Goal: Communication & Community: Participate in discussion

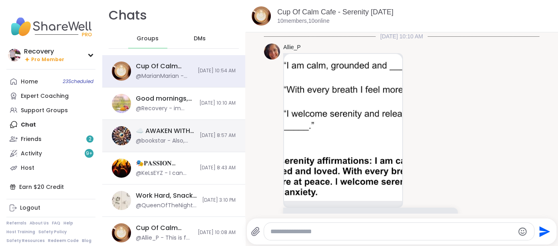
scroll to position [585, 0]
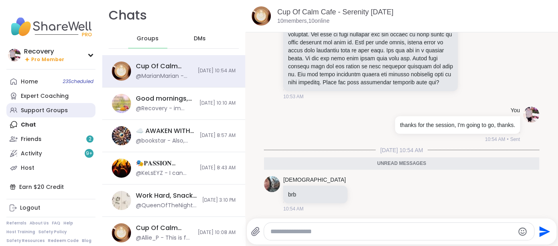
click at [56, 115] on link "Support Groups" at bounding box center [50, 110] width 89 height 14
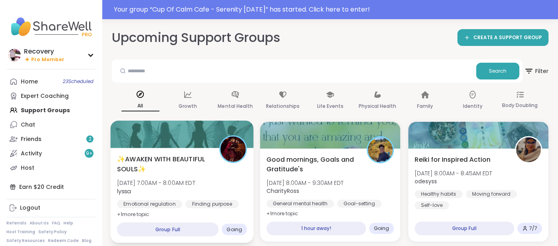
click at [128, 149] on div "✨AWAKEN WITH BEAUTIFUL SOULS✨ [DATE] 7:00AM - 8:00AM EDT lyssa Emotional regula…" at bounding box center [181, 195] width 143 height 95
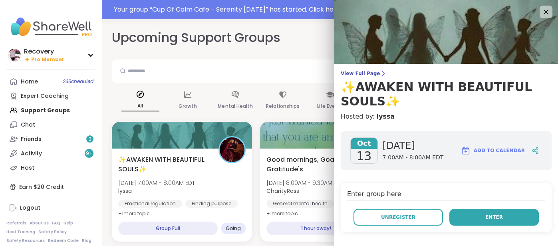
click at [457, 221] on button "Enter" at bounding box center [493, 217] width 89 height 17
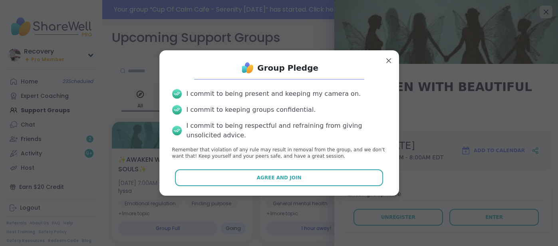
click at [294, 186] on div "Group Pledge I commit to being present and keeping my camera on. I commit to ke…" at bounding box center [279, 123] width 227 height 133
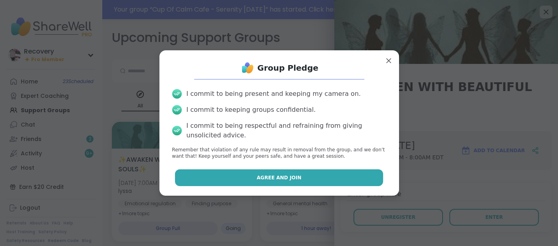
click at [296, 181] on span "Agree and Join" at bounding box center [279, 177] width 45 height 7
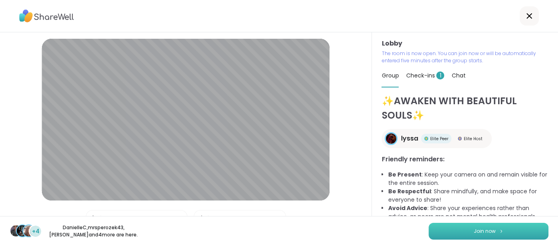
click at [439, 234] on button "Join now" at bounding box center [489, 231] width 120 height 17
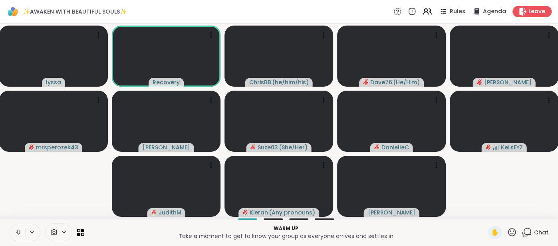
click at [16, 233] on icon at bounding box center [18, 232] width 4 height 2
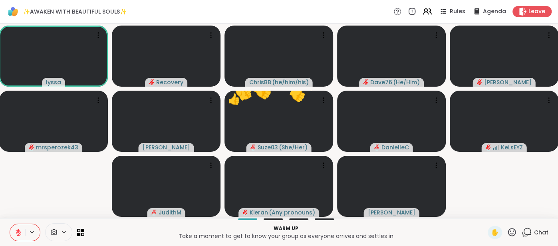
click at [18, 233] on icon at bounding box center [19, 233] width 6 height 6
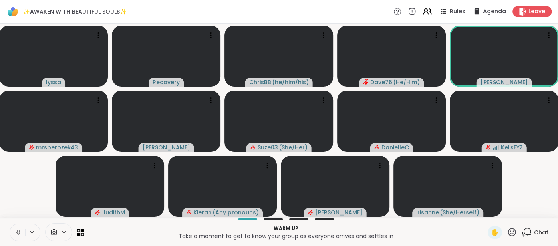
click at [15, 233] on icon at bounding box center [18, 232] width 7 height 7
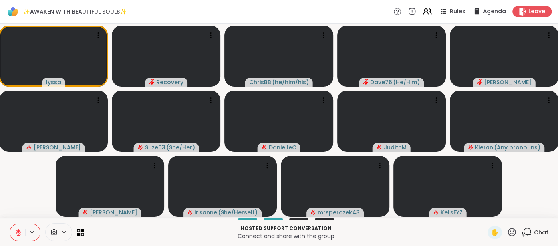
click at [511, 230] on icon at bounding box center [512, 232] width 10 height 10
click at [520, 212] on span "🌟" at bounding box center [524, 211] width 8 height 10
click at [542, 231] on span "Chat" at bounding box center [541, 232] width 14 height 8
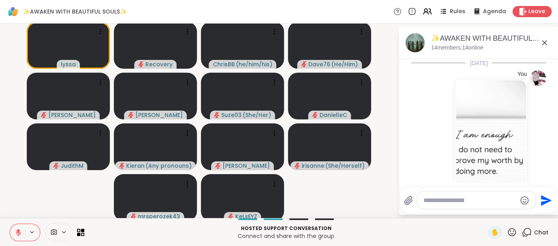
scroll to position [999, 0]
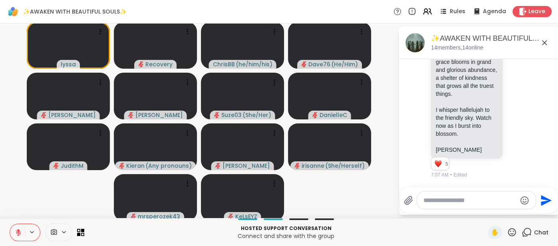
click at [465, 199] on textarea "Type your message" at bounding box center [469, 200] width 93 height 8
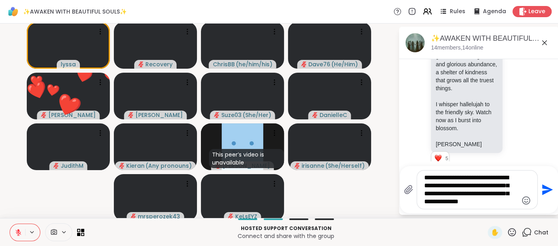
type textarea "**********"
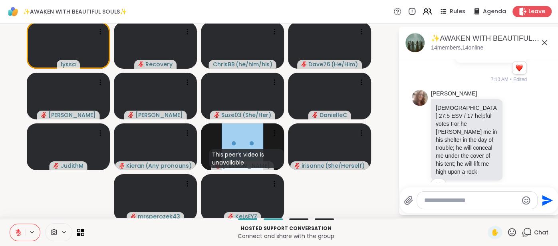
scroll to position [1194, 0]
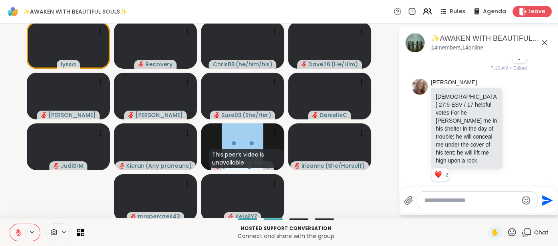
click at [512, 233] on icon at bounding box center [512, 232] width 10 height 10
click at [522, 215] on span "🌟" at bounding box center [524, 211] width 8 height 10
click at [449, 200] on textarea "Type your message" at bounding box center [470, 200] width 93 height 8
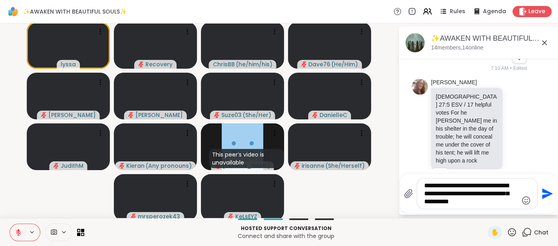
type textarea "**********"
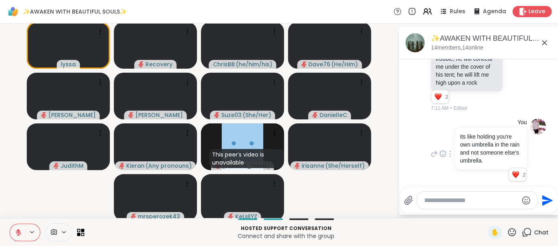
scroll to position [1370, 0]
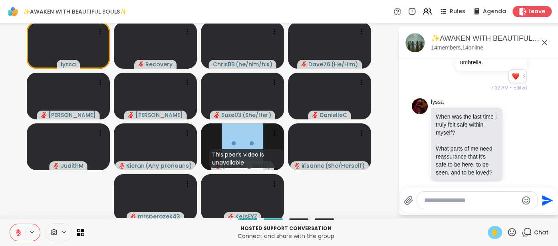
click at [492, 233] on span "✋" at bounding box center [495, 233] width 8 height 10
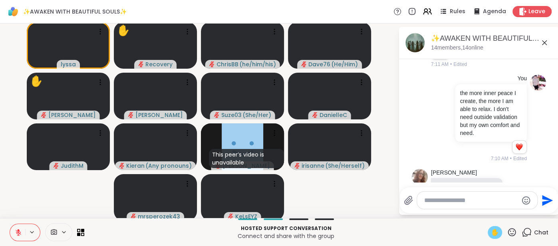
scroll to position [1103, 0]
click at [17, 227] on button at bounding box center [17, 232] width 15 height 17
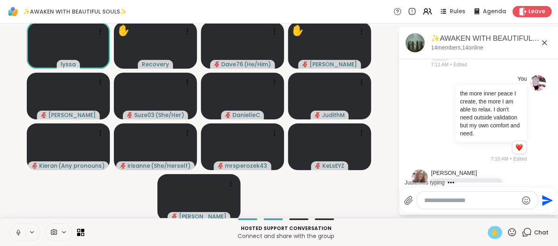
click at [491, 231] on span "✋" at bounding box center [495, 233] width 8 height 10
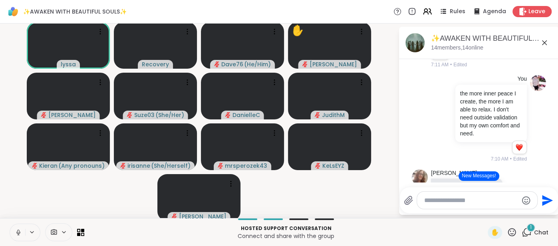
click at [14, 230] on button at bounding box center [17, 232] width 15 height 17
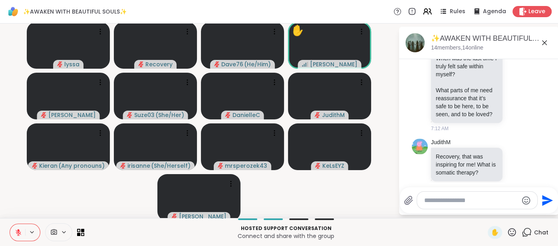
scroll to position [1503, 0]
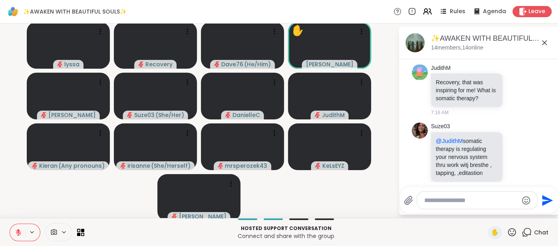
click at [512, 232] on icon at bounding box center [512, 232] width 10 height 10
click at [520, 213] on span "🌟" at bounding box center [524, 211] width 8 height 10
click at [514, 153] on icon at bounding box center [516, 157] width 7 height 8
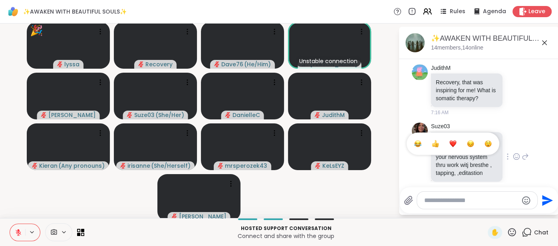
click at [431, 137] on button "Select Reaction: Thumbs up" at bounding box center [435, 144] width 16 height 16
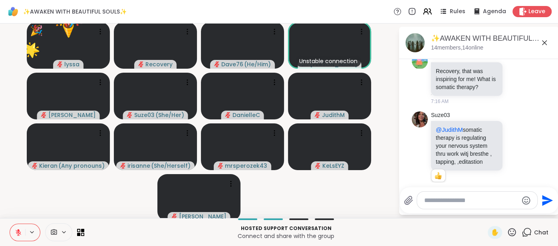
click at [433, 198] on textarea "Type your message" at bounding box center [470, 200] width 93 height 8
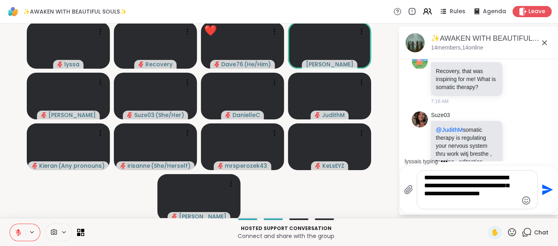
scroll to position [0, 0]
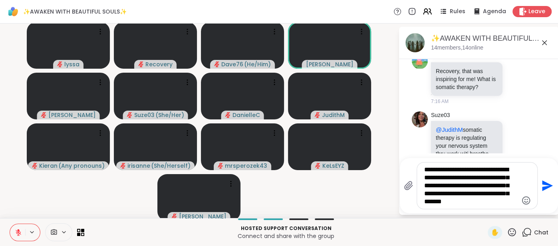
type textarea "**********"
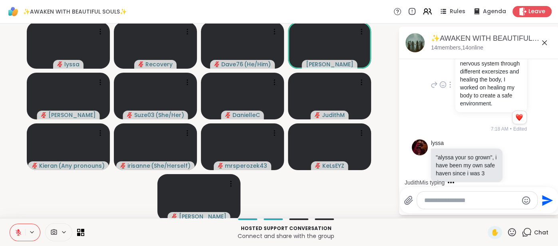
scroll to position [1717, 0]
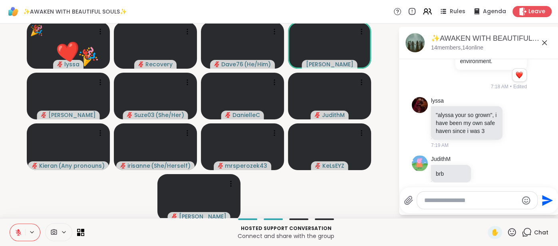
click at [439, 201] on textarea "Type your message" at bounding box center [470, 200] width 93 height 8
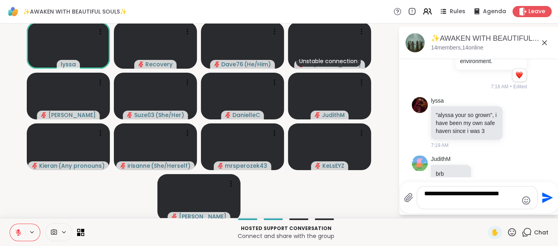
type textarea "**********"
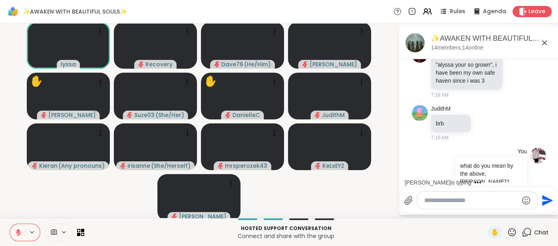
click at [20, 231] on icon at bounding box center [18, 232] width 7 height 7
click at [10, 233] on button at bounding box center [17, 232] width 15 height 17
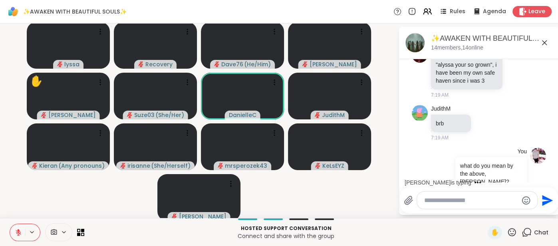
click at [514, 230] on icon at bounding box center [512, 232] width 8 height 8
click at [488, 216] on div "❤️" at bounding box center [488, 211] width 14 height 13
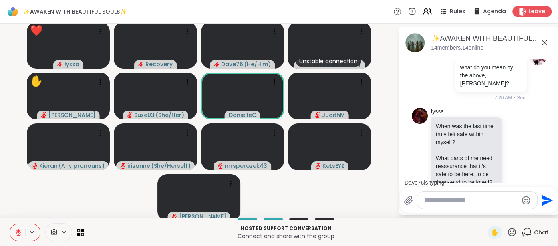
click at [512, 234] on icon at bounding box center [512, 232] width 8 height 8
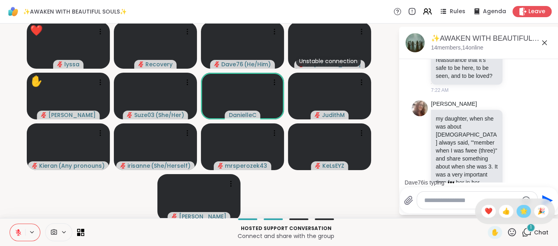
click at [519, 216] on div "🌟" at bounding box center [523, 211] width 14 height 13
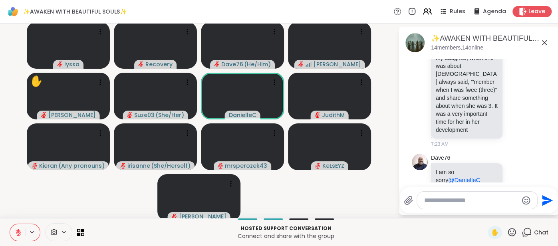
scroll to position [2033, 0]
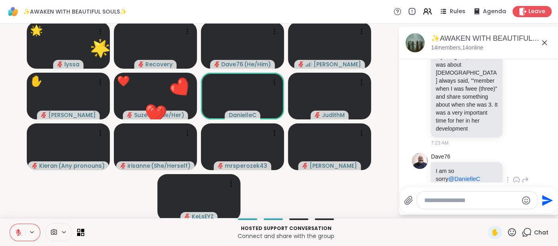
click at [517, 176] on icon at bounding box center [516, 180] width 7 height 8
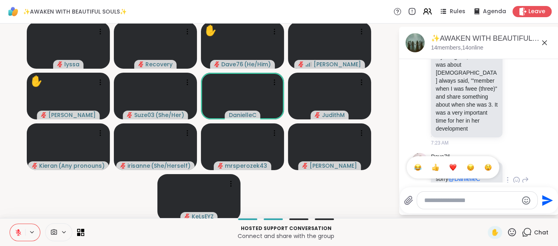
click at [454, 164] on div "Select Reaction: Heart" at bounding box center [452, 167] width 7 height 7
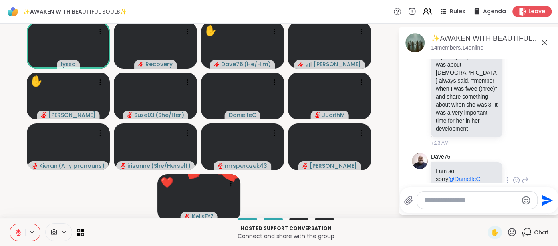
scroll to position [1, 0]
click at [432, 202] on textarea "Type your message" at bounding box center [470, 200] width 93 height 8
type textarea "*"
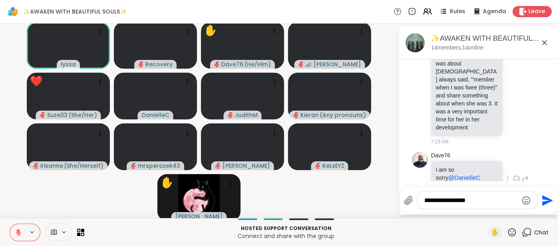
type textarea "**********"
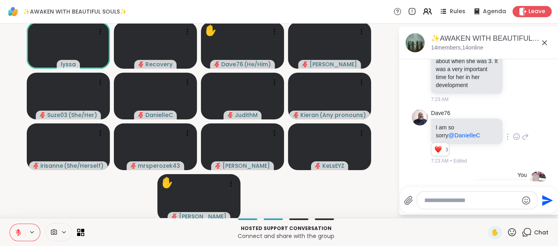
scroll to position [2087, 0]
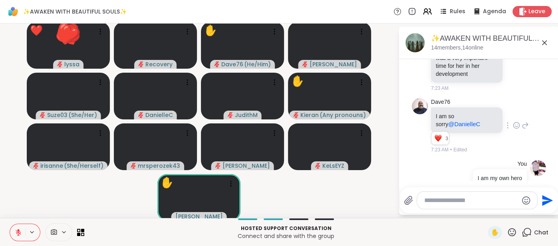
click at [510, 231] on icon at bounding box center [512, 232] width 10 height 10
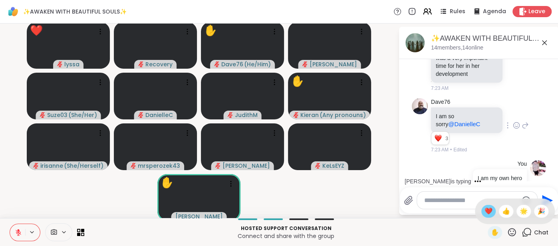
click at [491, 214] on span "❤️" at bounding box center [488, 211] width 8 height 10
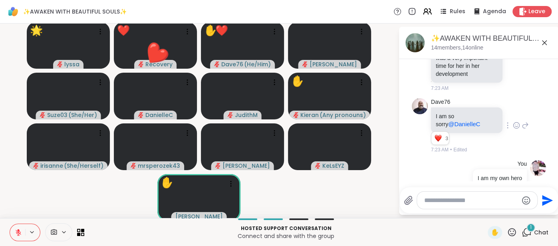
scroll to position [2137, 0]
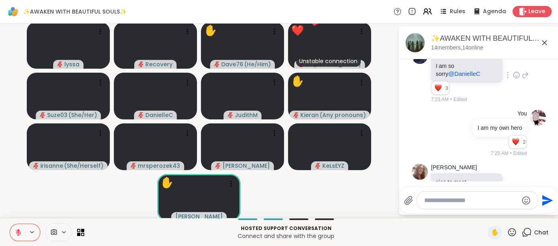
click at [514, 183] on icon at bounding box center [517, 186] width 6 height 6
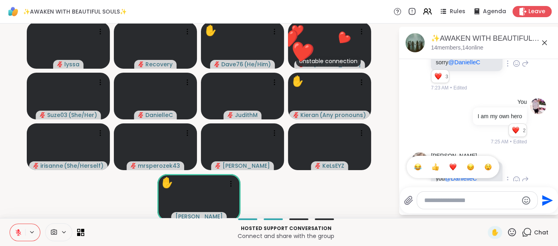
click at [454, 163] on div "Select Reaction: Heart" at bounding box center [452, 166] width 7 height 7
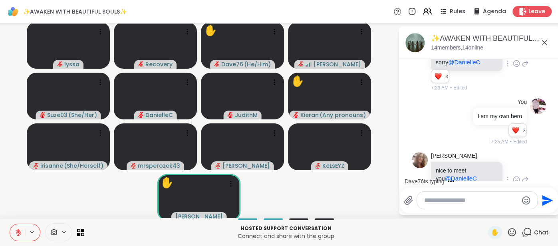
click at [431, 199] on textarea "Type your message" at bounding box center [470, 200] width 93 height 8
type textarea "**"
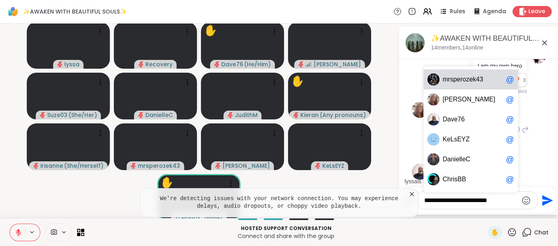
type textarea "**********"
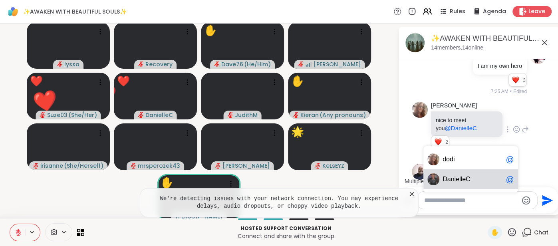
scroll to position [2249, 0]
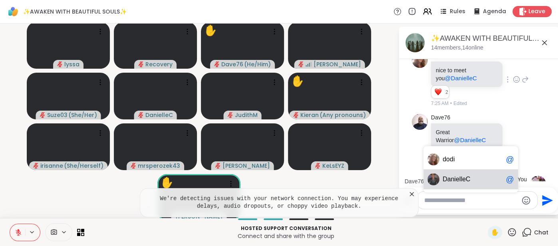
click at [439, 176] on div at bounding box center [433, 179] width 12 height 12
type textarea "**********"
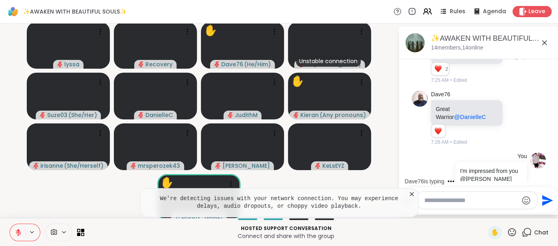
scroll to position [2314, 0]
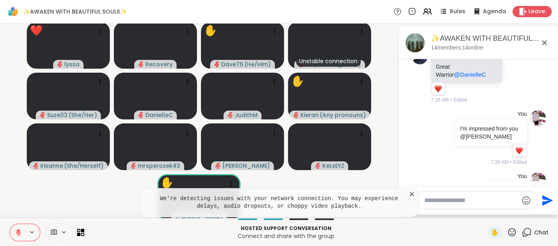
click at [408, 193] on icon at bounding box center [412, 194] width 8 height 8
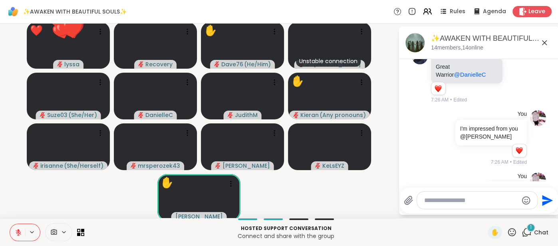
scroll to position [2365, 0]
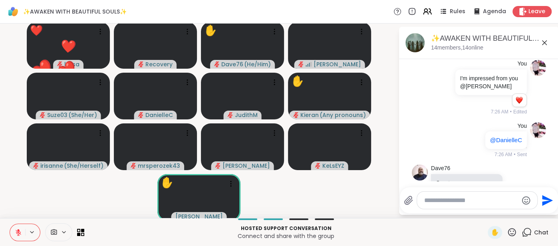
click at [511, 230] on icon at bounding box center [512, 232] width 10 height 10
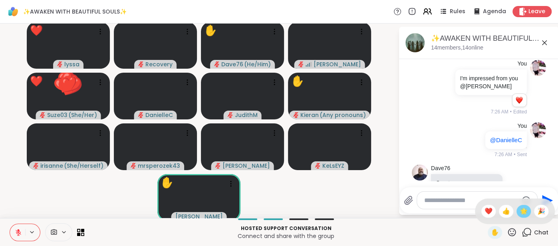
click at [522, 213] on span "🌟" at bounding box center [524, 211] width 8 height 10
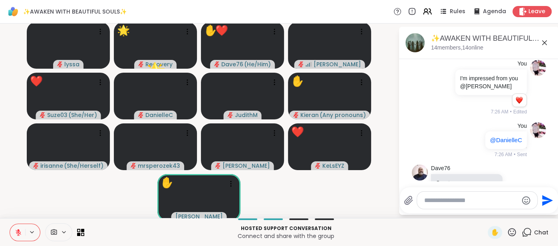
click at [471, 204] on textarea "Type your message" at bounding box center [470, 200] width 93 height 8
type textarea "****"
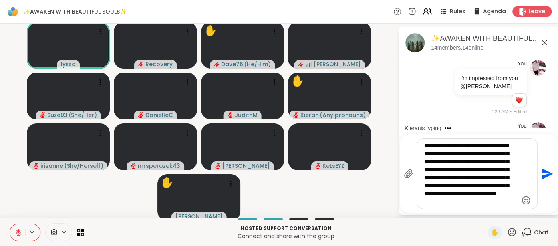
type textarea "**********"
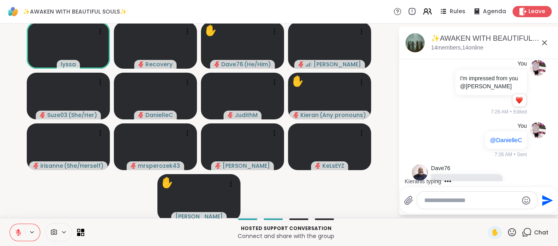
scroll to position [2479, 0]
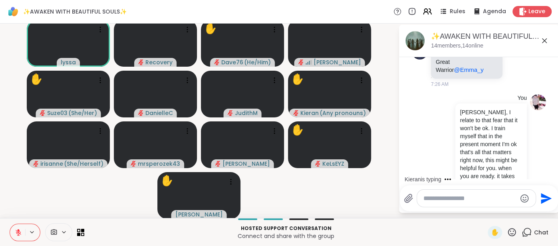
scroll to position [2490, 0]
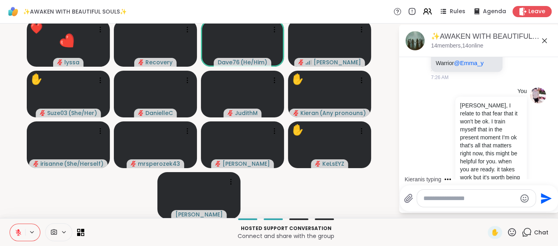
click at [510, 230] on icon at bounding box center [512, 232] width 10 height 10
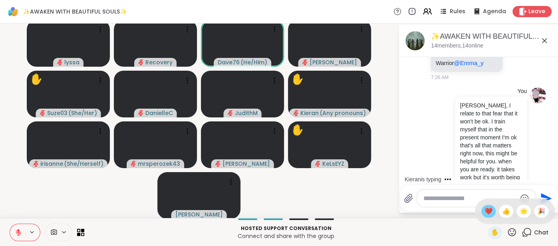
click at [488, 215] on span "❤️" at bounding box center [488, 211] width 8 height 10
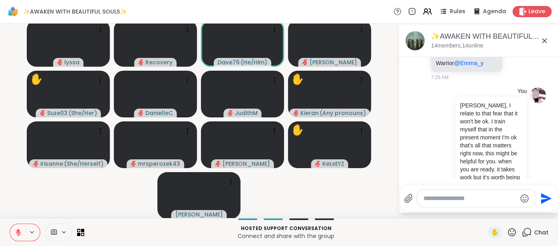
click at [441, 202] on textarea "Type your message" at bounding box center [469, 198] width 93 height 8
type textarea "****"
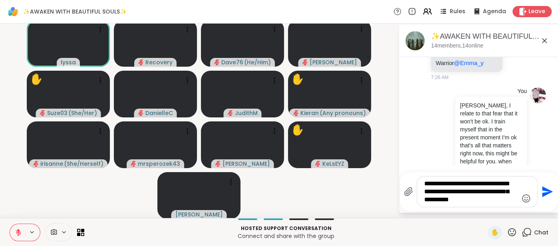
type textarea "**********"
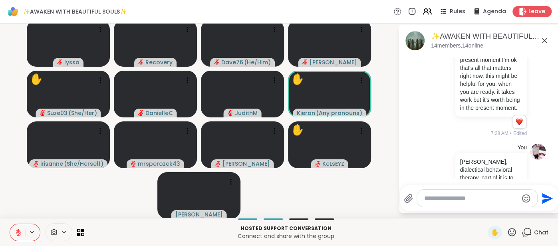
scroll to position [2666, 0]
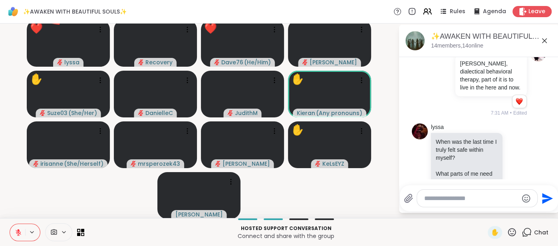
click at [510, 230] on icon at bounding box center [512, 232] width 8 height 8
click at [488, 213] on span "❤️" at bounding box center [488, 211] width 8 height 10
click at [462, 199] on textarea "Type your message" at bounding box center [470, 198] width 93 height 8
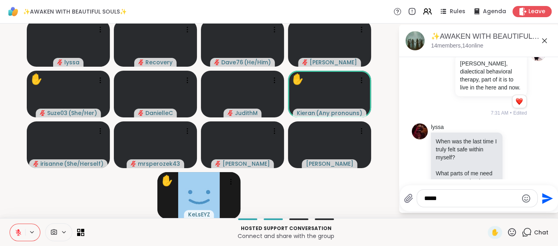
type textarea "******"
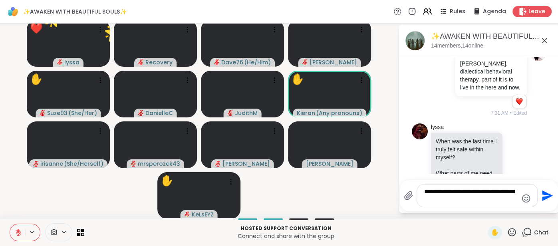
scroll to position [0, 0]
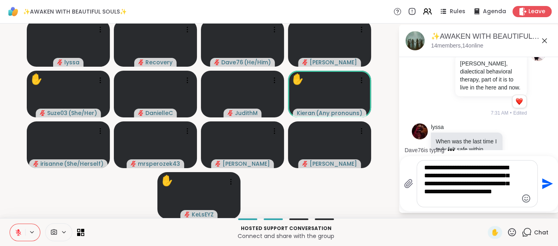
type textarea "**********"
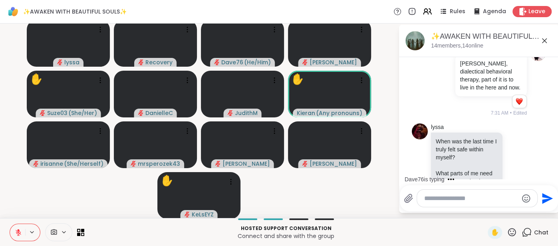
scroll to position [2760, 0]
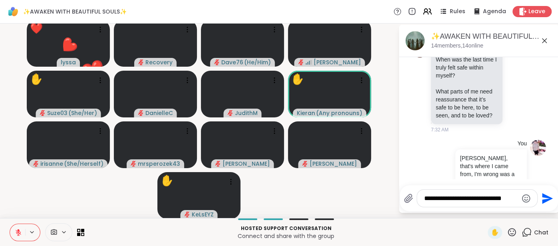
type textarea "**********"
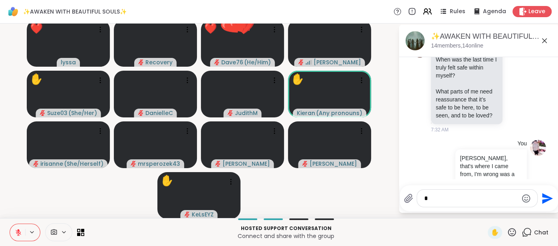
scroll to position [2810, 0]
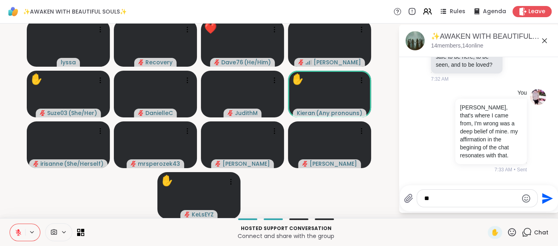
type textarea "***"
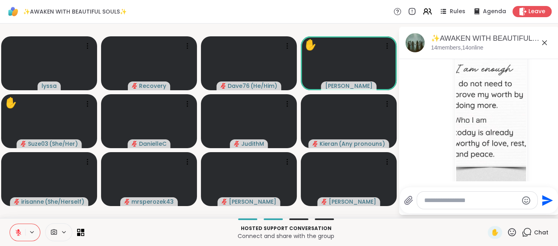
scroll to position [65, 0]
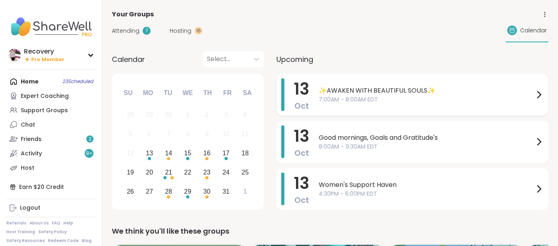
click at [326, 99] on span "7:00AM - 8:00AM EDT" at bounding box center [426, 99] width 215 height 8
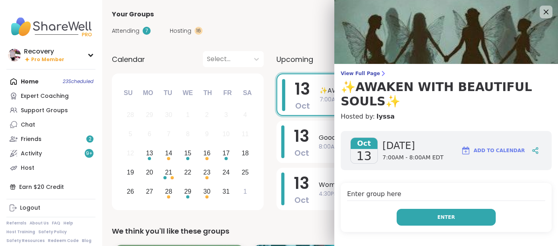
click at [412, 214] on button "Enter" at bounding box center [446, 217] width 99 height 17
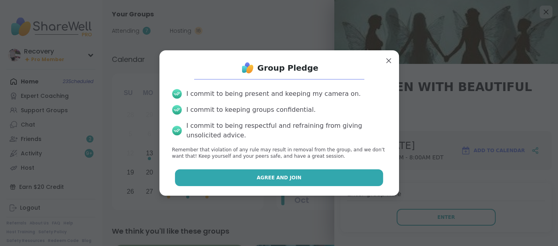
click at [342, 171] on button "Agree and Join" at bounding box center [279, 177] width 208 height 17
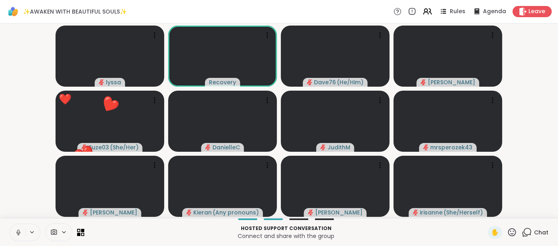
click at [542, 235] on span "Chat" at bounding box center [541, 232] width 14 height 8
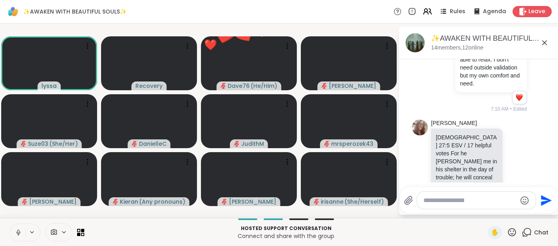
scroll to position [1150, 0]
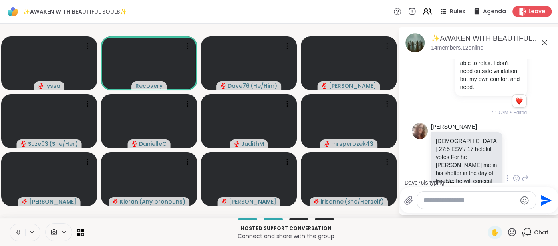
click at [480, 160] on p "[DEMOGRAPHIC_DATA] 27:5 ESV / 17 helpful votes For he [PERSON_NAME] me in his s…" at bounding box center [467, 173] width 62 height 72
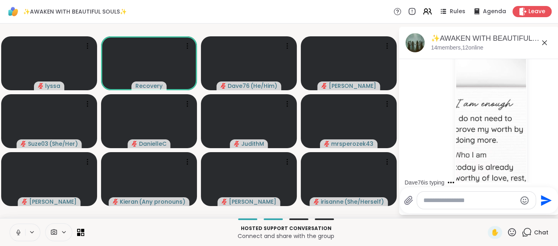
scroll to position [24, 0]
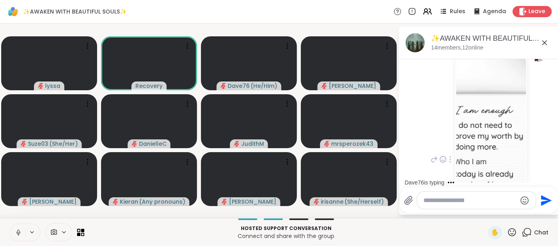
click at [460, 156] on img at bounding box center [491, 151] width 70 height 190
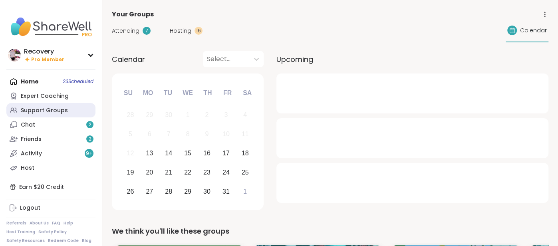
click at [76, 113] on link "Support Groups" at bounding box center [50, 110] width 89 height 14
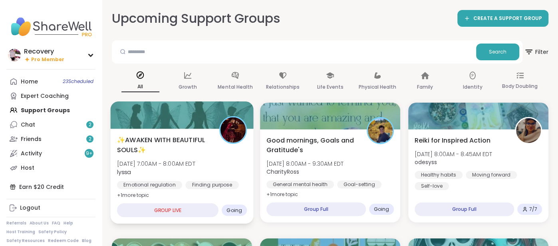
click at [165, 138] on span "✨AWAKEN WITH BEAUTIFUL SOULS✨" at bounding box center [163, 145] width 93 height 20
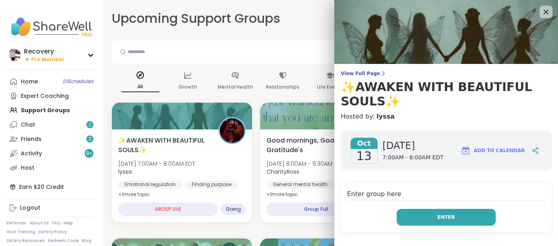
click at [431, 214] on button "Enter" at bounding box center [446, 217] width 99 height 17
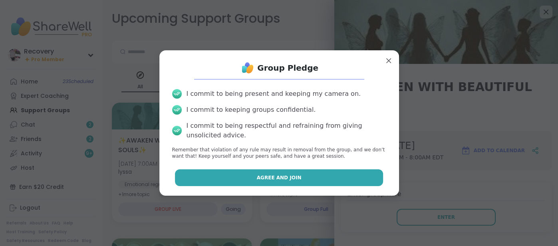
click at [368, 181] on button "Agree and Join" at bounding box center [279, 177] width 208 height 17
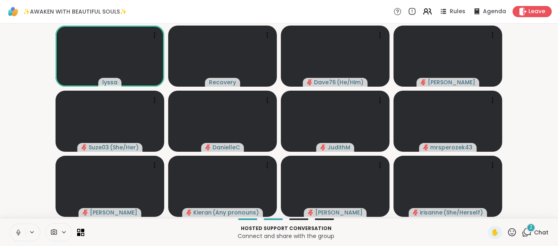
click at [532, 229] on span "2" at bounding box center [531, 227] width 3 height 7
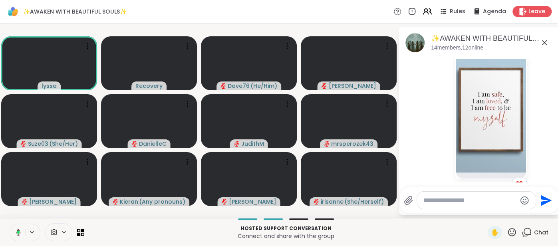
scroll to position [223, 0]
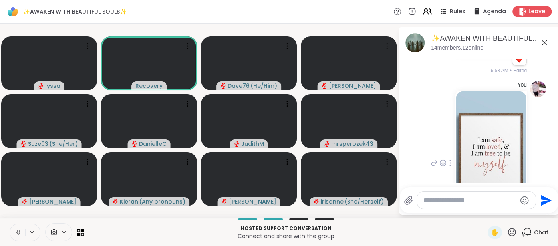
click at [491, 159] on img at bounding box center [491, 154] width 70 height 127
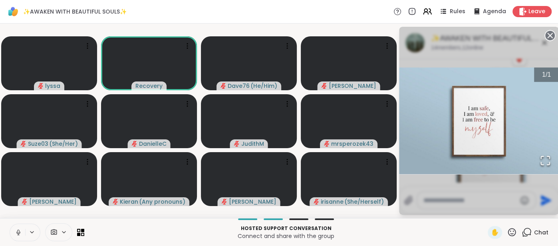
click at [546, 36] on circle at bounding box center [550, 36] width 10 height 10
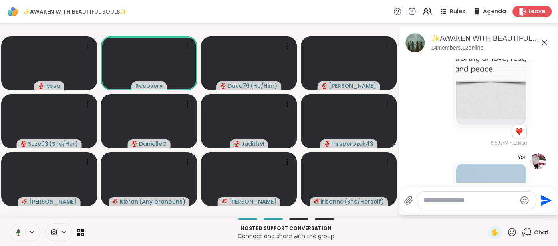
scroll to position [145, 0]
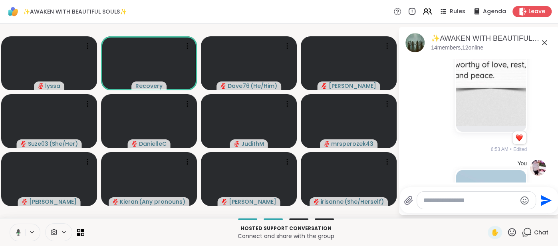
click at [500, 109] on img at bounding box center [491, 31] width 70 height 190
click at [547, 44] on icon at bounding box center [545, 43] width 10 height 10
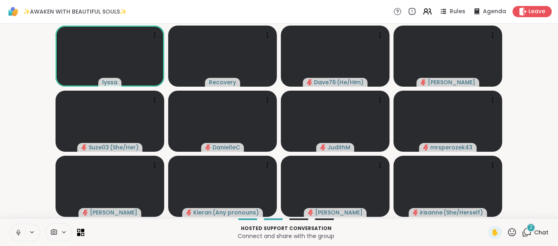
click at [13, 236] on button at bounding box center [17, 232] width 15 height 17
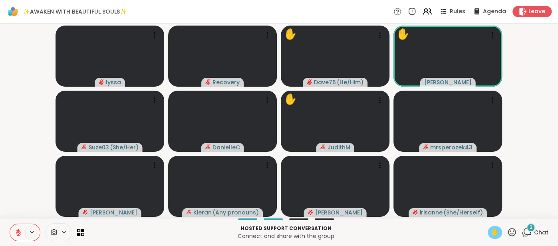
click at [497, 230] on span "✋" at bounding box center [495, 233] width 8 height 10
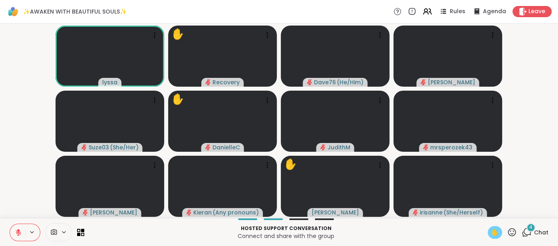
click at [18, 228] on button at bounding box center [17, 232] width 15 height 17
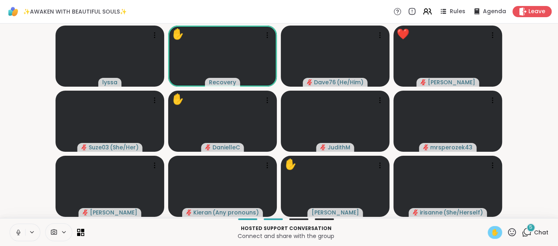
click at [540, 228] on span "Chat" at bounding box center [541, 232] width 14 height 8
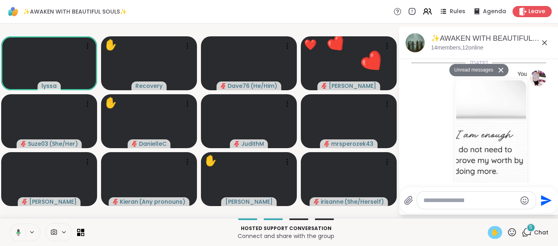
click at [455, 206] on div at bounding box center [476, 200] width 119 height 17
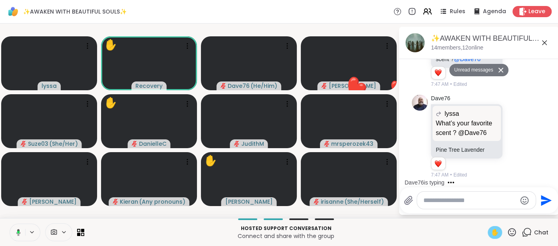
click at [441, 204] on textarea "Type your message" at bounding box center [469, 200] width 93 height 8
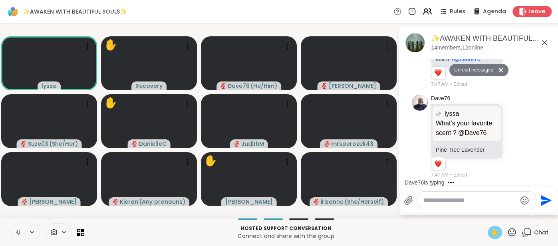
click at [490, 232] on div "✋" at bounding box center [495, 232] width 14 height 13
click at [12, 234] on button at bounding box center [17, 232] width 15 height 17
click at [426, 202] on textarea "Type your message" at bounding box center [469, 200] width 93 height 8
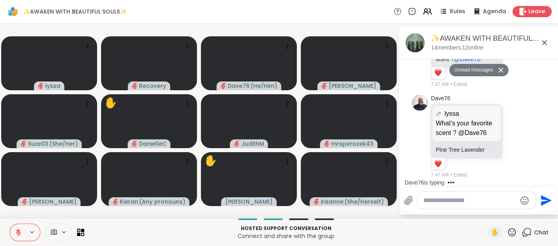
click at [426, 202] on textarea "Type your message" at bounding box center [469, 200] width 93 height 8
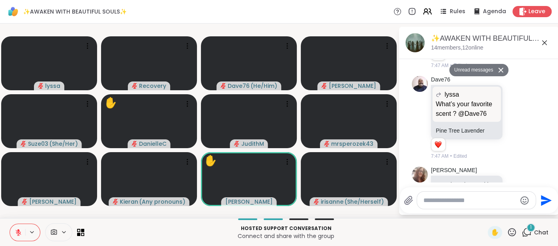
scroll to position [3622, 0]
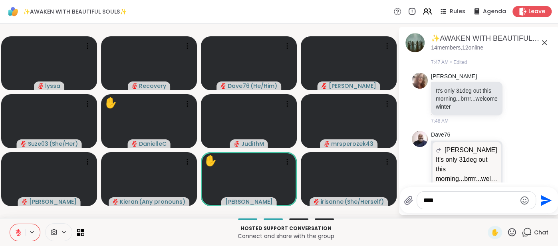
type textarea "*****"
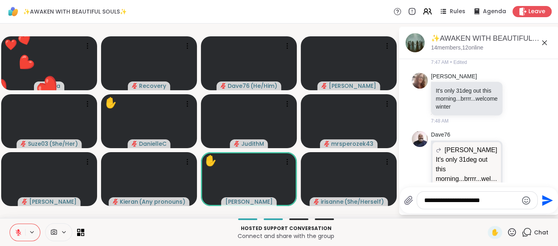
scroll to position [3634, 0]
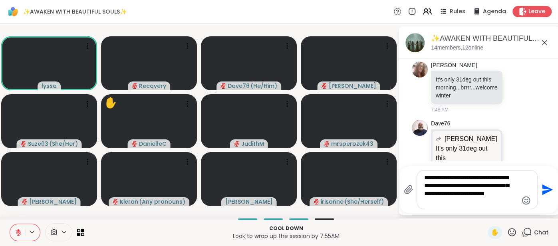
type textarea "**********"
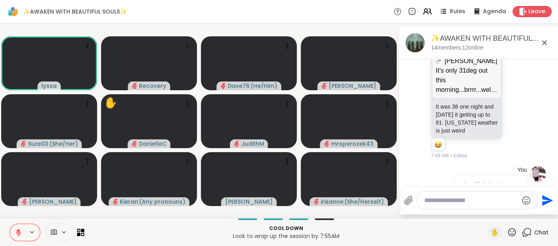
scroll to position [3800, 0]
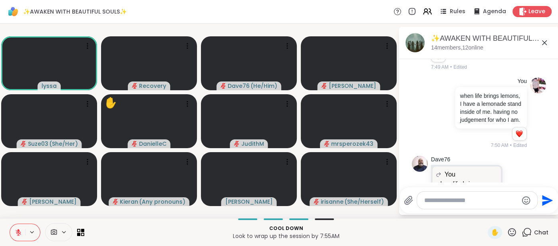
click at [513, 192] on icon at bounding box center [516, 196] width 7 height 8
click at [454, 180] on div "Select Reaction: Heart" at bounding box center [452, 183] width 7 height 7
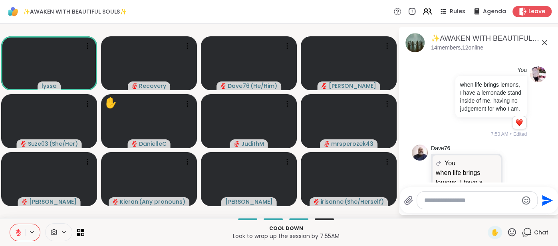
click at [442, 203] on textarea "Type your message" at bounding box center [470, 200] width 93 height 8
type textarea "**********"
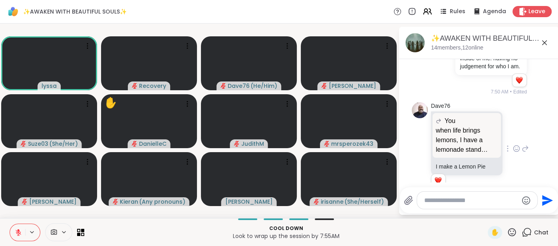
scroll to position [3865, 0]
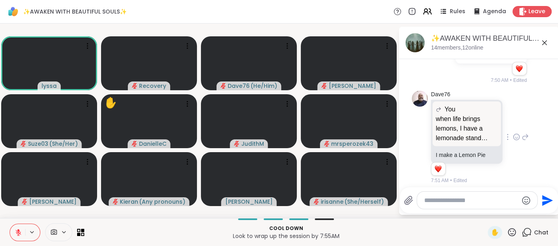
type textarea "*"
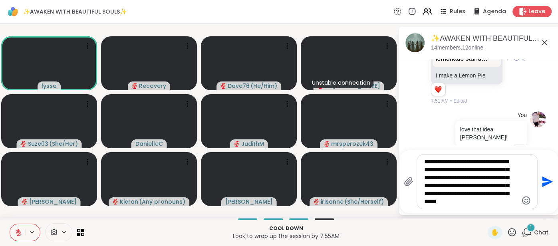
scroll to position [3995, 0]
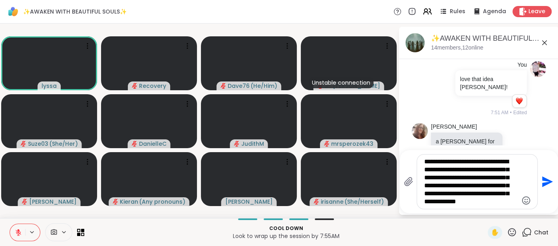
type textarea "**********"
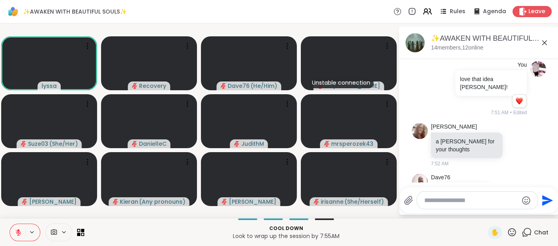
scroll to position [4064, 0]
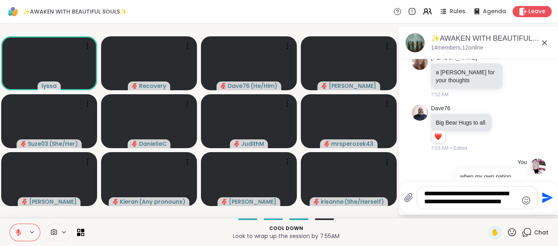
type textarea "**********"
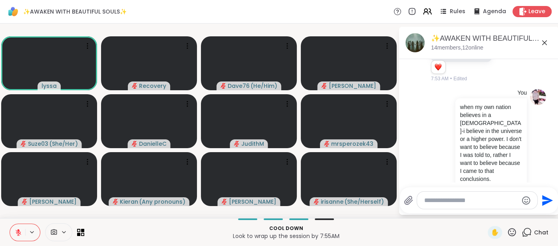
scroll to position [4145, 0]
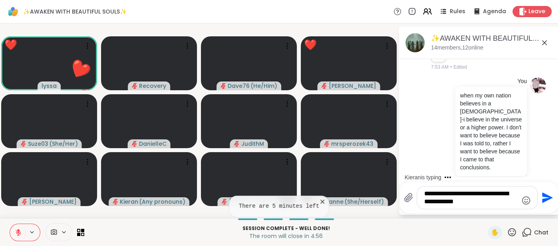
type textarea "**********"
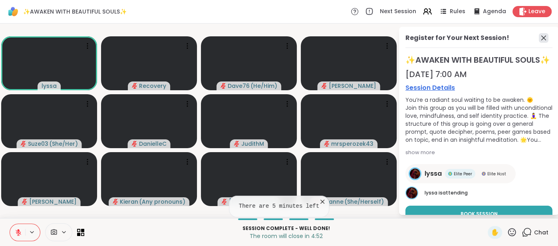
click at [544, 38] on icon at bounding box center [543, 38] width 5 height 5
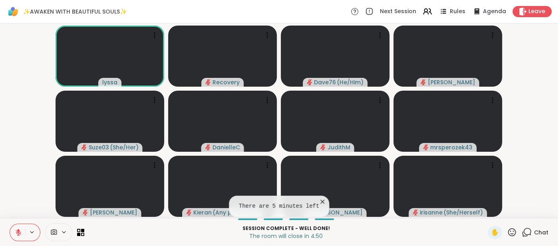
click at [542, 226] on div "Chat" at bounding box center [535, 232] width 27 height 13
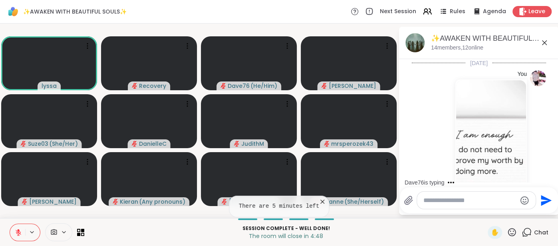
scroll to position [4137, 0]
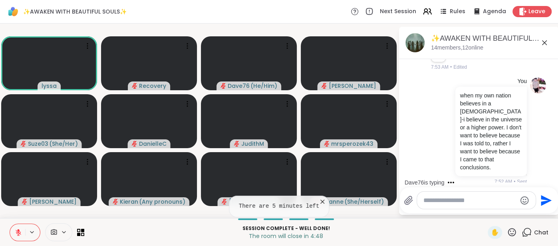
click at [468, 205] on div at bounding box center [476, 200] width 119 height 17
click at [465, 203] on div at bounding box center [476, 200] width 119 height 17
click at [465, 203] on textarea "Type your message" at bounding box center [469, 200] width 93 height 8
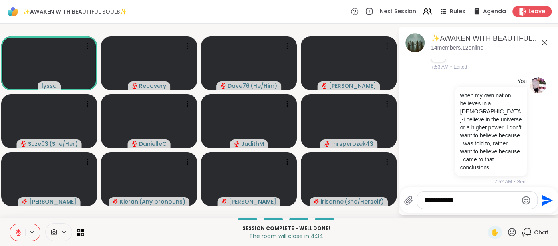
scroll to position [4195, 0]
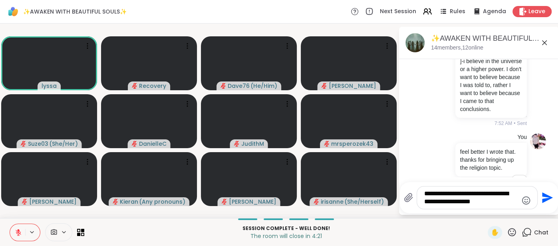
type textarea "**********"
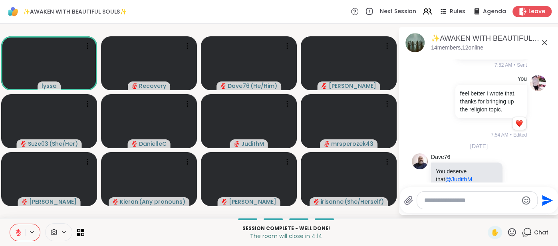
scroll to position [4265, 0]
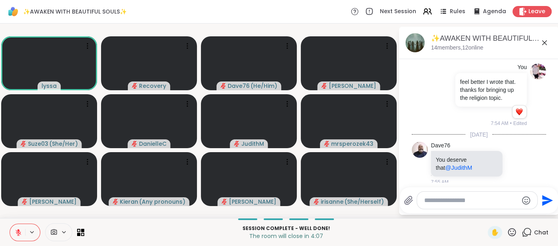
click at [509, 233] on icon at bounding box center [512, 232] width 10 height 10
click at [488, 216] on span "❤️" at bounding box center [488, 211] width 8 height 10
click at [472, 207] on div at bounding box center [477, 200] width 120 height 17
click at [446, 204] on textarea "Type your message" at bounding box center [470, 200] width 93 height 8
type textarea "**********"
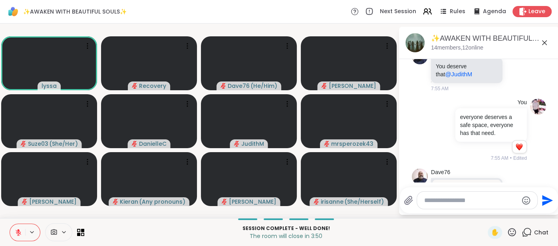
scroll to position [4404, 0]
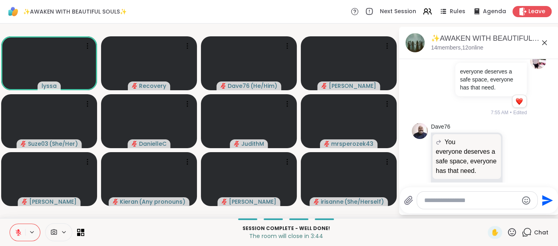
click at [14, 231] on button at bounding box center [17, 232] width 15 height 17
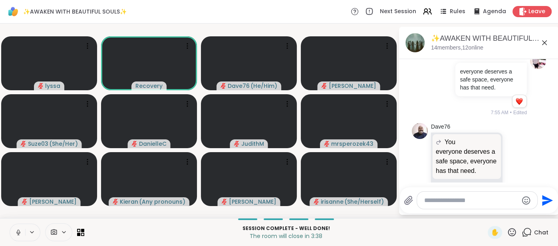
scroll to position [4415, 0]
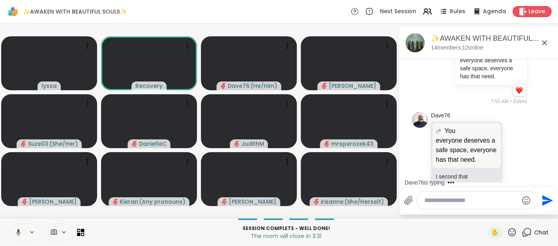
click at [11, 232] on button at bounding box center [17, 232] width 16 height 17
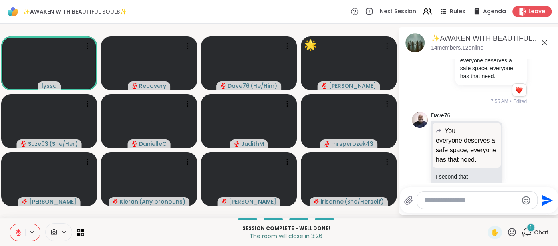
scroll to position [4469, 0]
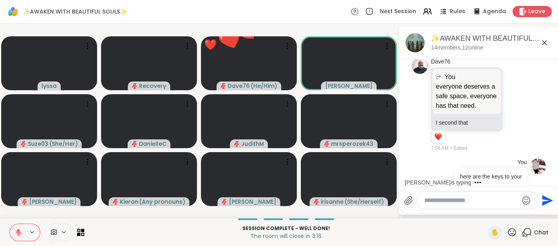
click at [16, 233] on icon at bounding box center [19, 233] width 6 height 6
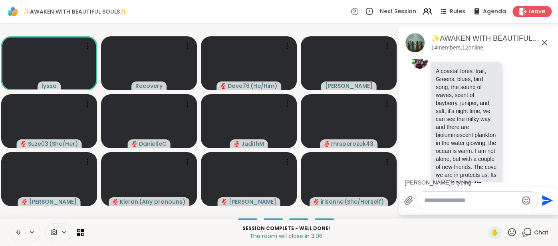
scroll to position [4691, 0]
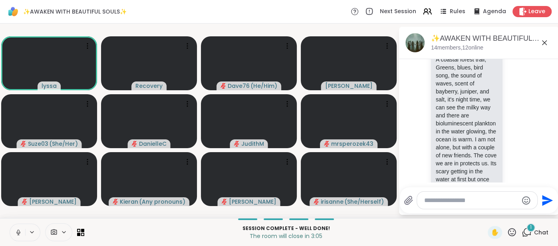
click at [16, 230] on icon at bounding box center [18, 232] width 7 height 7
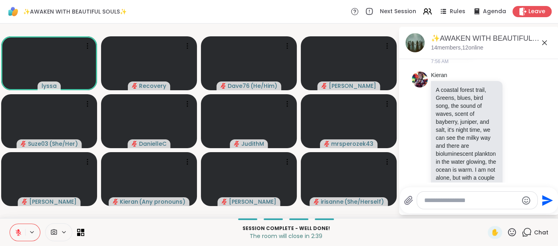
scroll to position [4658, 0]
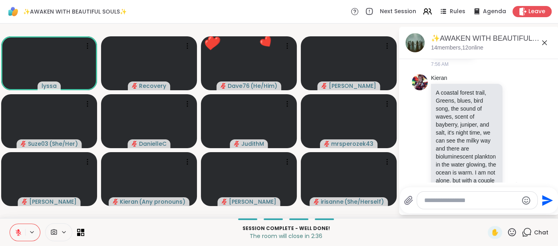
click at [514, 182] on icon at bounding box center [516, 186] width 7 height 8
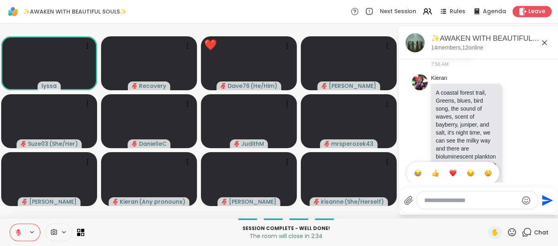
click at [450, 165] on button "Select Reaction: Heart" at bounding box center [453, 173] width 16 height 16
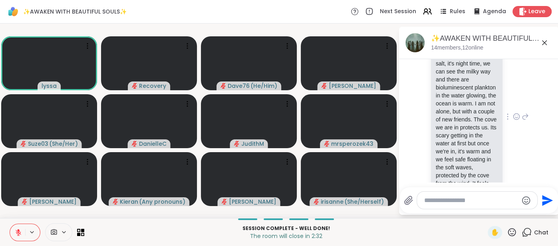
scroll to position [4733, 0]
click at [431, 201] on textarea "Type your message" at bounding box center [470, 200] width 93 height 8
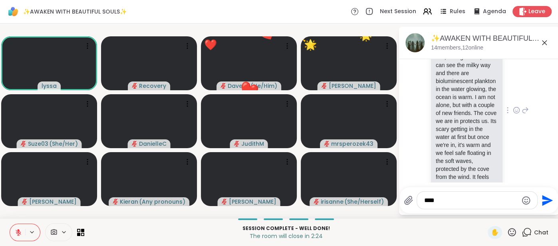
type textarea "*****"
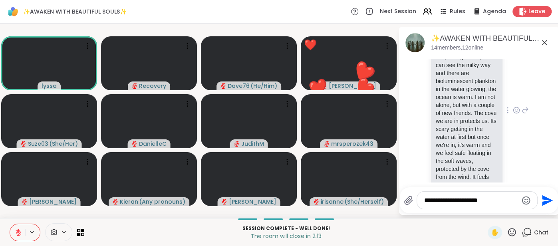
type textarea "**********"
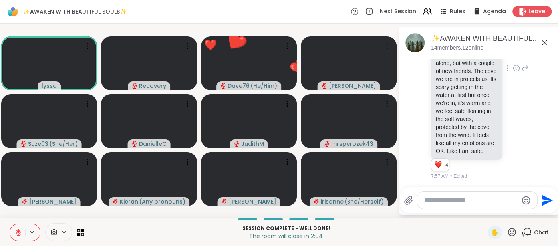
scroll to position [4798, 0]
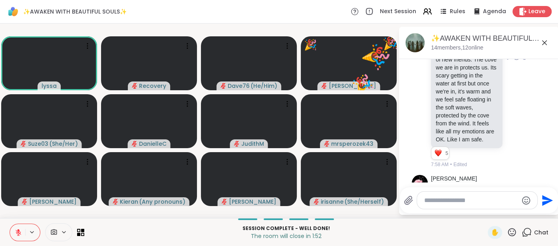
click at [544, 42] on icon at bounding box center [544, 42] width 5 height 5
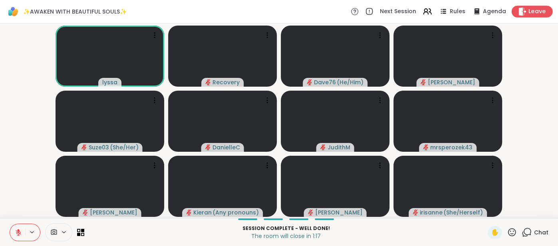
click at [535, 15] on span "Leave" at bounding box center [537, 12] width 18 height 8
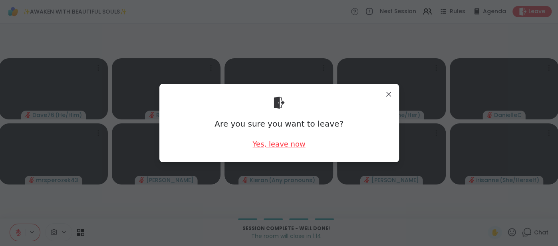
click at [279, 141] on div "Yes, leave now" at bounding box center [278, 144] width 53 height 10
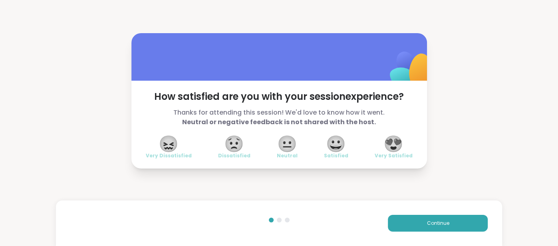
click at [387, 137] on span "😍" at bounding box center [393, 144] width 20 height 14
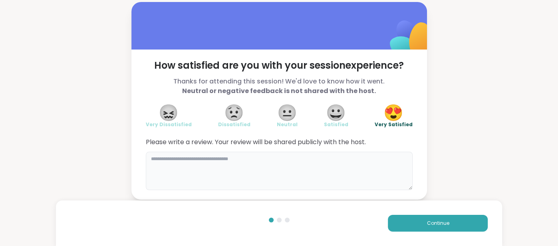
click at [320, 156] on textarea at bounding box center [279, 171] width 267 height 38
type textarea "*"
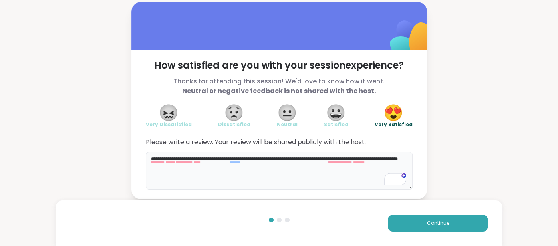
type textarea "**********"
click at [401, 236] on div "Continue" at bounding box center [279, 223] width 446 height 46
click at [399, 223] on button "Continue" at bounding box center [438, 223] width 100 height 17
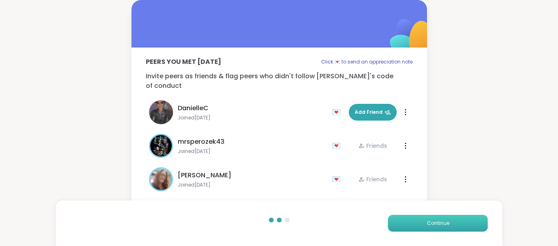
click at [399, 223] on button "Continue" at bounding box center [438, 223] width 100 height 17
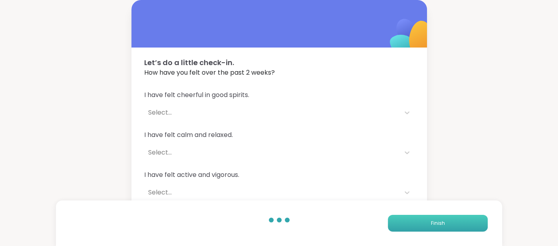
click at [399, 223] on button "Finish" at bounding box center [438, 223] width 100 height 17
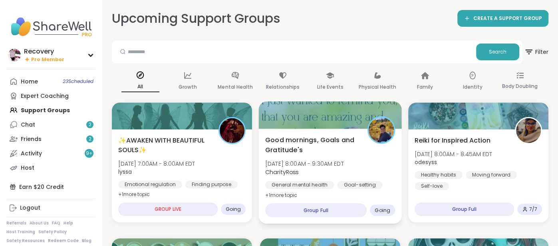
click at [385, 197] on div "Good mornings, Goals and Gratitude's Mon, Oct 13 | 8:00AM - 9:30AM EDT CharityR…" at bounding box center [329, 176] width 143 height 95
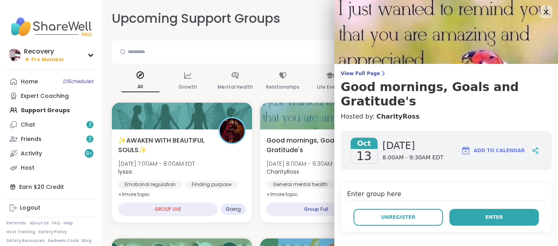
click at [468, 209] on button "Enter" at bounding box center [493, 217] width 89 height 17
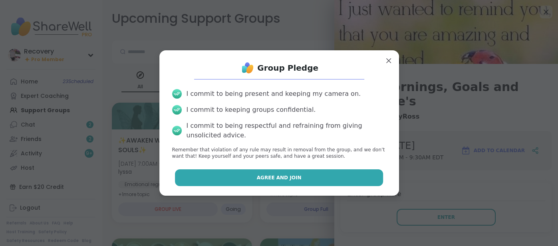
click at [376, 183] on button "Agree and Join" at bounding box center [279, 177] width 208 height 17
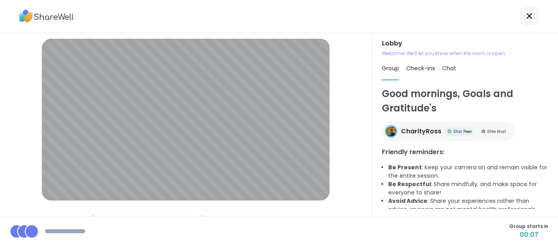
click at [451, 73] on div "Chat" at bounding box center [449, 68] width 14 height 22
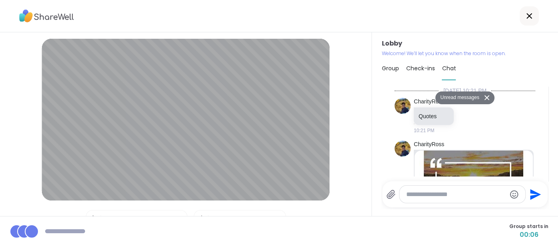
scroll to position [706, 0]
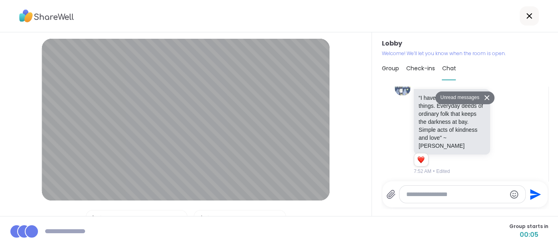
click at [425, 188] on div at bounding box center [461, 194] width 125 height 17
click at [422, 192] on textarea "Type your message" at bounding box center [456, 195] width 100 height 8
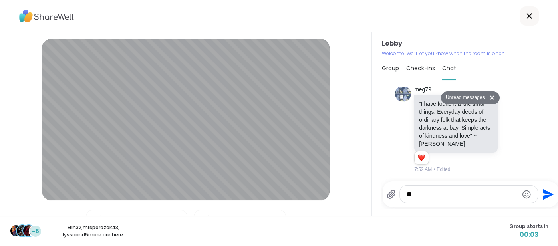
type textarea "***"
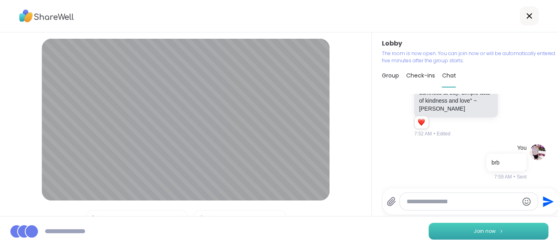
click at [434, 229] on button "Join now" at bounding box center [489, 231] width 120 height 17
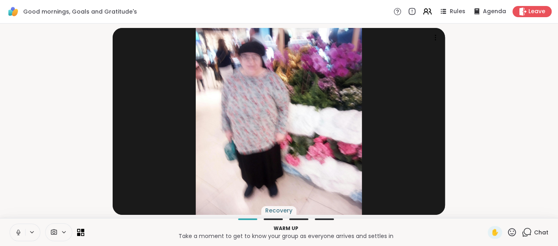
click at [16, 230] on icon at bounding box center [18, 232] width 7 height 7
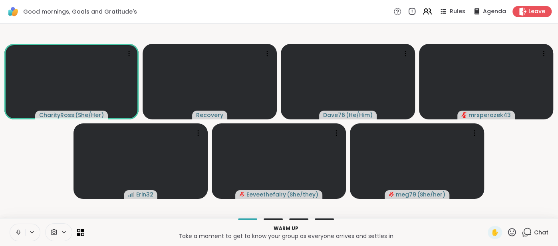
click at [13, 229] on button at bounding box center [17, 232] width 15 height 17
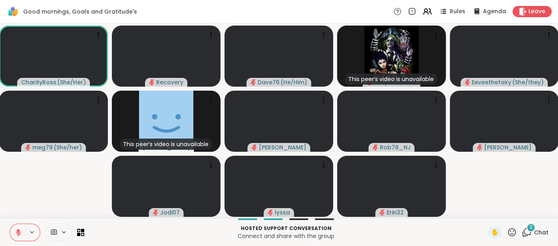
click at [537, 231] on span "Chat" at bounding box center [541, 232] width 14 height 8
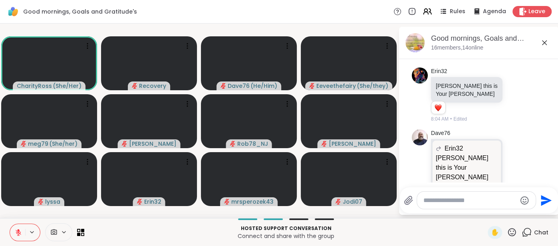
scroll to position [859, 0]
click at [543, 46] on icon at bounding box center [545, 43] width 10 height 10
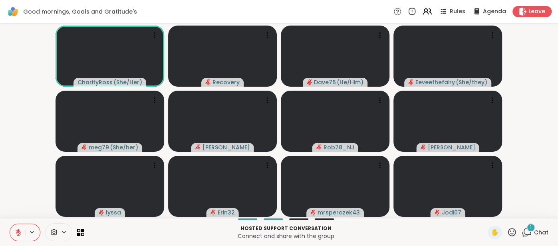
click at [19, 229] on icon at bounding box center [18, 232] width 7 height 7
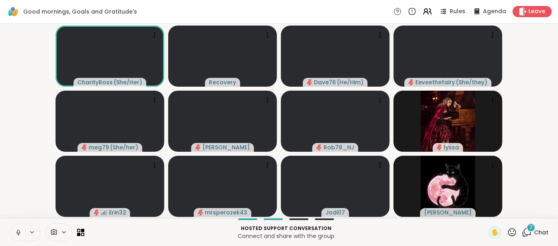
click at [14, 230] on button at bounding box center [17, 232] width 15 height 17
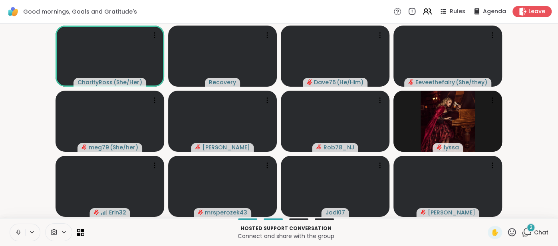
click at [12, 231] on button at bounding box center [17, 232] width 15 height 17
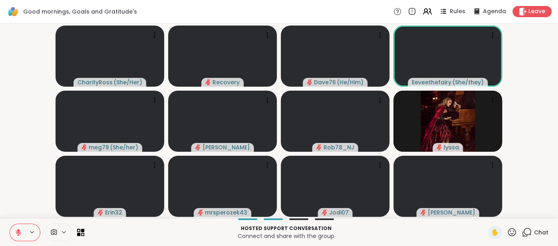
click at [17, 227] on button at bounding box center [17, 232] width 15 height 17
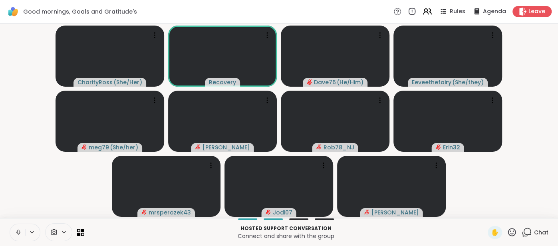
click at [32, 183] on video-player-container "CharityRoss ( She/Her ) Recovery Dave76 ( He/Him ) Eeveethefairy ( She/they ) m…" at bounding box center [279, 121] width 548 height 188
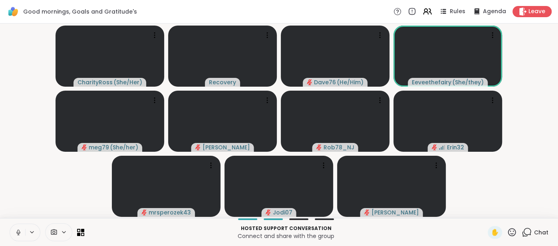
click at [14, 230] on button at bounding box center [17, 232] width 15 height 17
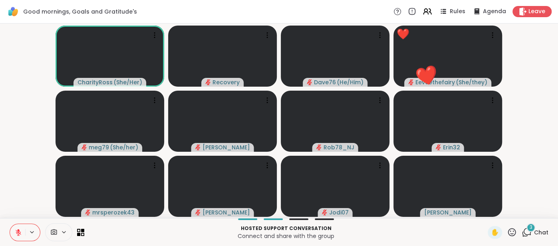
click at [510, 235] on icon at bounding box center [512, 232] width 10 height 10
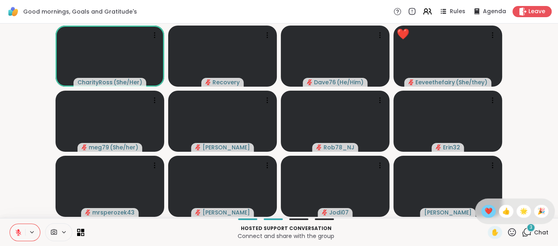
click at [490, 214] on span "❤️" at bounding box center [488, 211] width 8 height 10
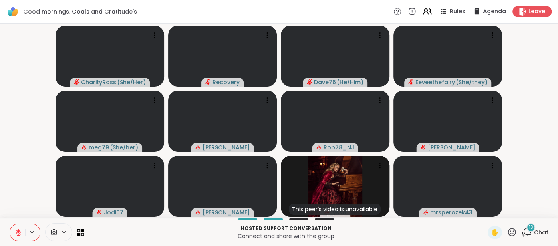
click at [19, 232] on icon at bounding box center [18, 232] width 7 height 7
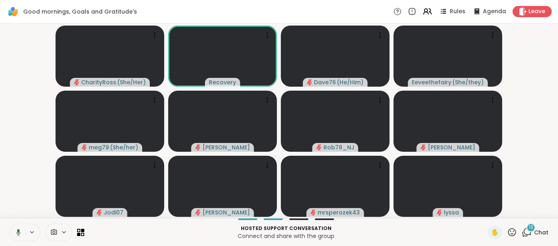
click at [536, 235] on span "Chat" at bounding box center [541, 232] width 14 height 8
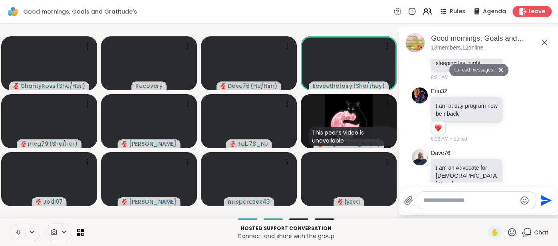
scroll to position [2078, 0]
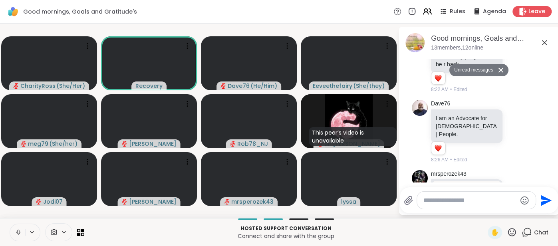
click at [544, 41] on icon at bounding box center [545, 43] width 10 height 10
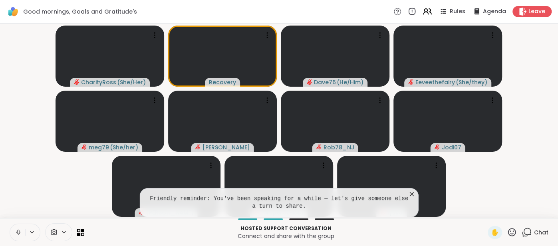
click at [409, 194] on icon at bounding box center [412, 194] width 8 height 8
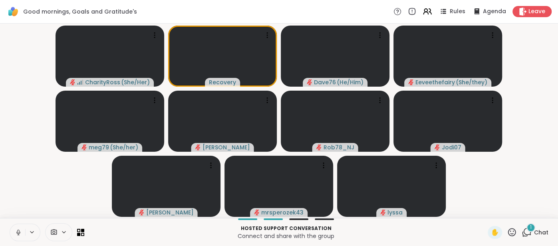
click at [15, 228] on button at bounding box center [17, 232] width 15 height 17
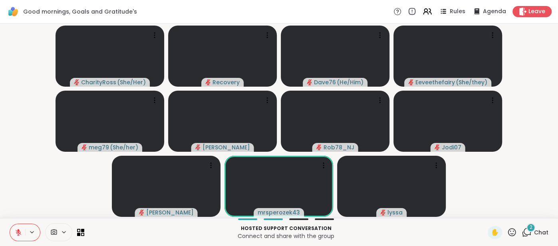
click at [14, 228] on button at bounding box center [17, 232] width 15 height 17
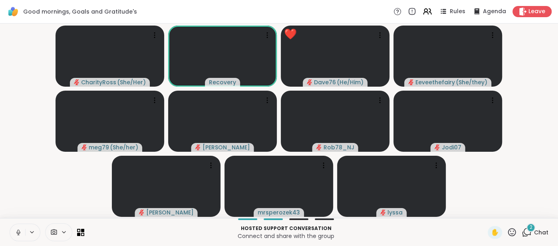
click at [8, 186] on video-player-container "CharityRoss ( She/Her ) Recovery ❤️ Dave76 ( He/Him ) ❤️ ❤️ ❤️ ❤️ ❤️ ❤️ ❤️ ❤️ ❤…" at bounding box center [279, 121] width 548 height 188
click at [18, 225] on button at bounding box center [17, 232] width 15 height 17
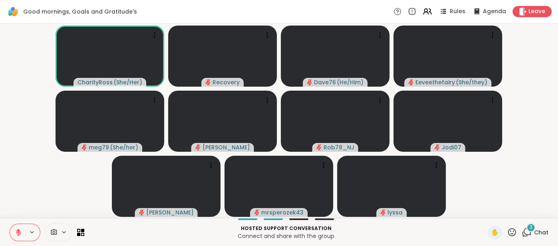
click at [18, 231] on icon at bounding box center [18, 230] width 2 height 3
click at [10, 231] on button at bounding box center [17, 232] width 15 height 17
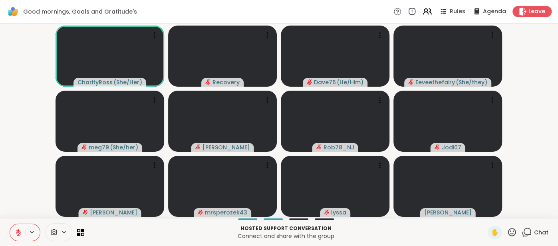
click at [13, 228] on button at bounding box center [17, 232] width 15 height 17
click at [17, 225] on button at bounding box center [17, 232] width 15 height 17
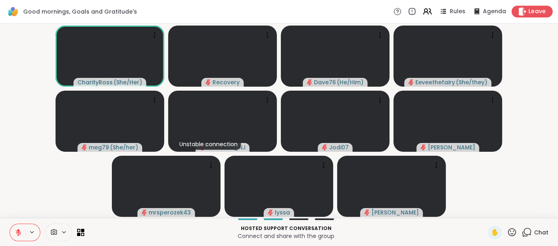
click at [533, 15] on span "Leave" at bounding box center [537, 12] width 18 height 8
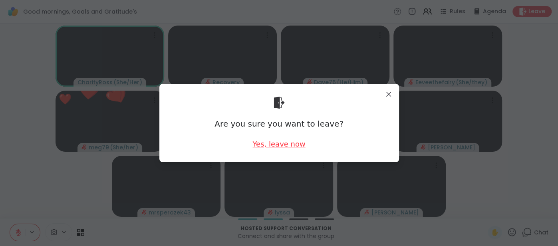
click at [290, 143] on div "Yes, leave now" at bounding box center [278, 144] width 53 height 10
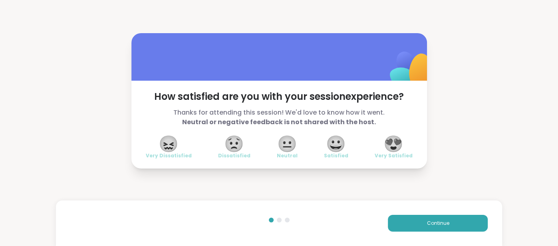
click at [391, 148] on span "😍" at bounding box center [393, 144] width 20 height 14
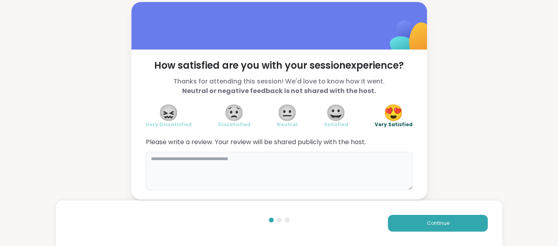
click at [341, 160] on textarea at bounding box center [279, 171] width 267 height 38
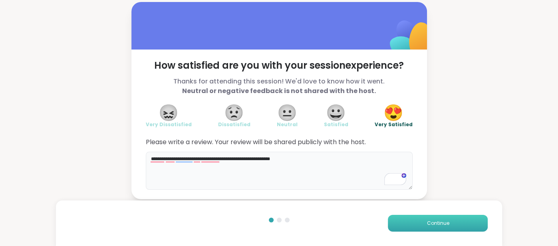
type textarea "**********"
click at [396, 220] on button "Continue" at bounding box center [438, 223] width 100 height 17
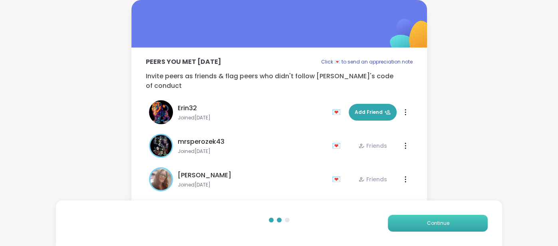
click at [395, 219] on button "Continue" at bounding box center [438, 223] width 100 height 17
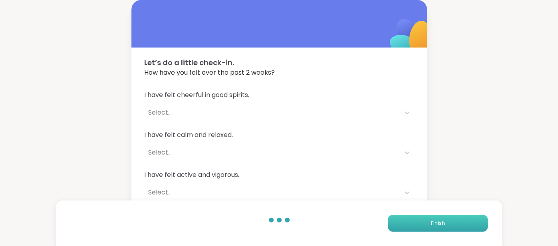
click at [395, 218] on button "Finish" at bounding box center [438, 223] width 100 height 17
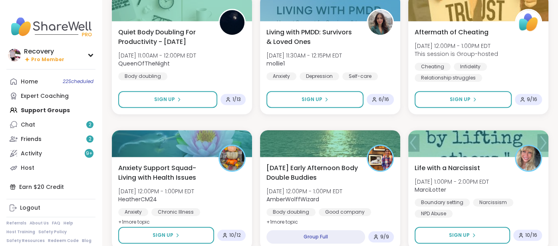
scroll to position [380, 0]
